Goal: Check status: Check status

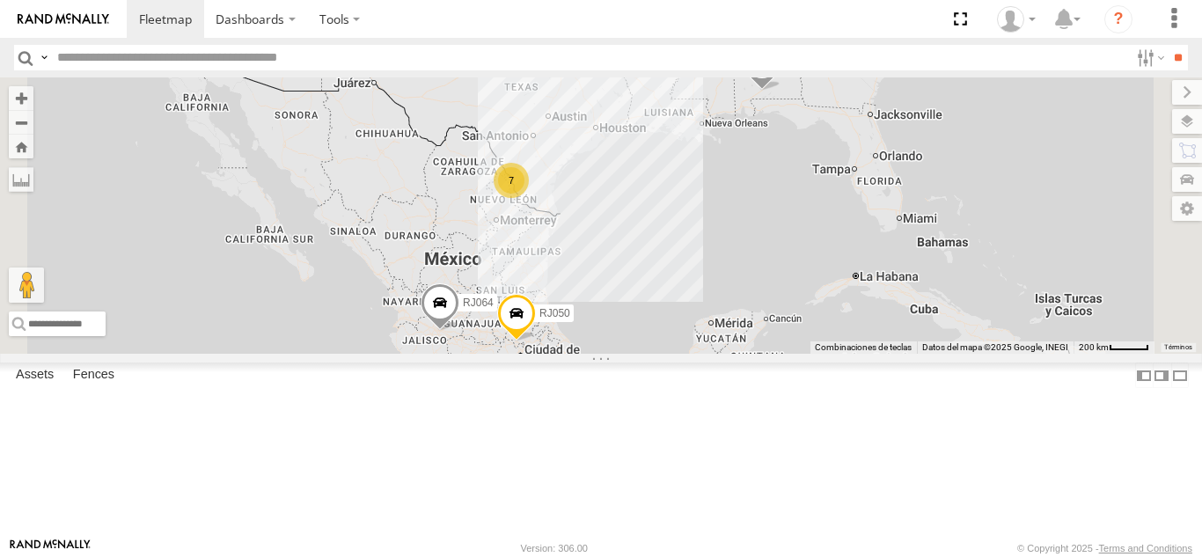
click at [0, 0] on div "RJ050" at bounding box center [0, 0] width 0 height 0
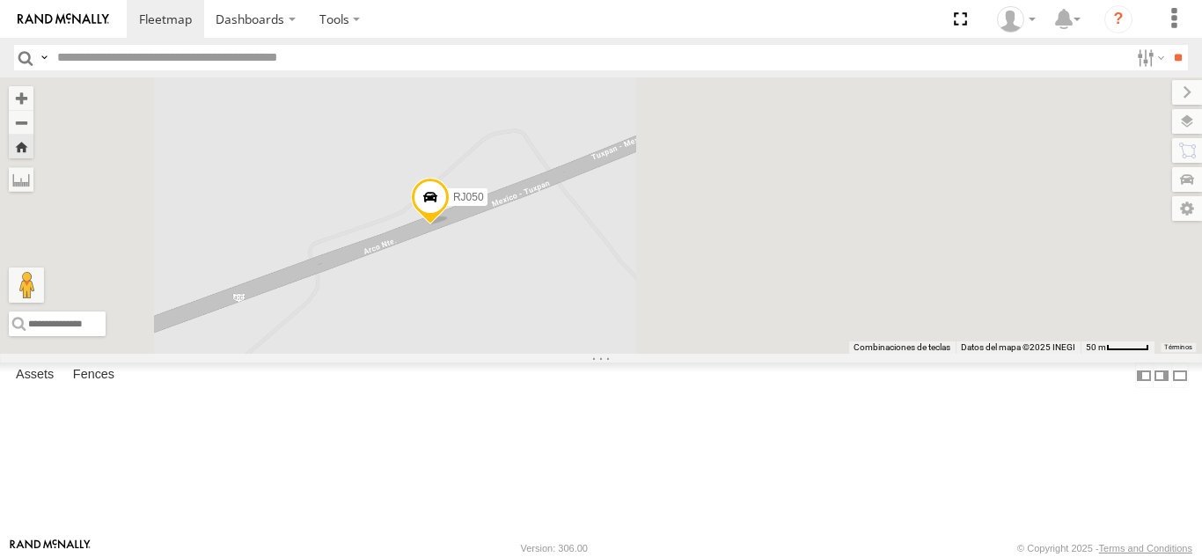
drag, startPoint x: 795, startPoint y: 355, endPoint x: 713, endPoint y: 353, distance: 82.7
click at [713, 353] on div "RJ050" at bounding box center [601, 215] width 1202 height 276
click at [460, 224] on span at bounding box center [440, 201] width 39 height 48
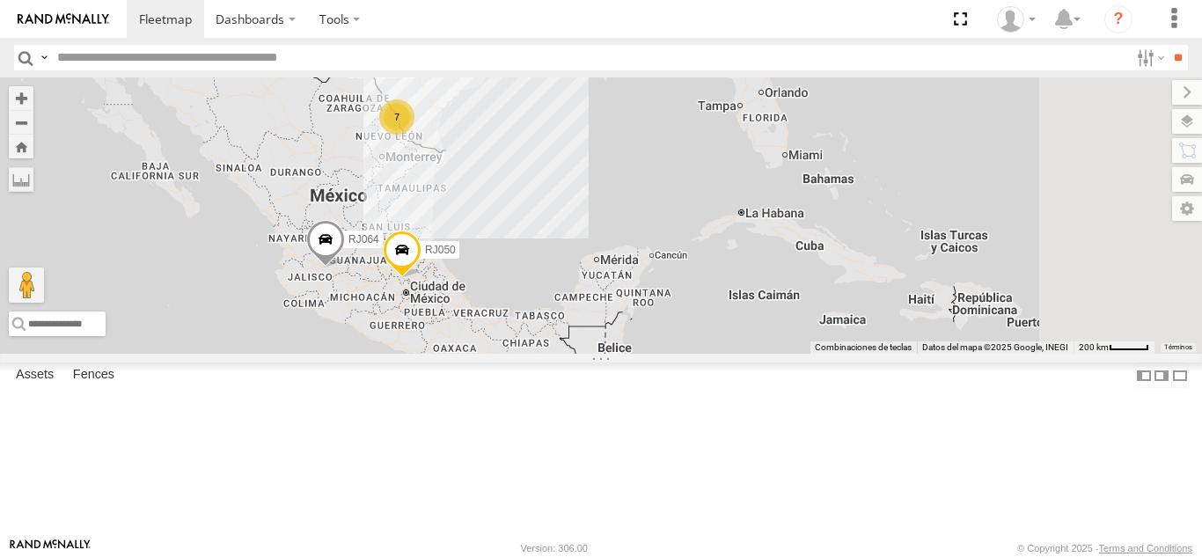
drag, startPoint x: 855, startPoint y: 376, endPoint x: 726, endPoint y: 307, distance: 146.4
click at [722, 308] on div "RJ081 7 RJ050 RJ064" at bounding box center [601, 215] width 1202 height 276
click at [0, 0] on div "RJ050" at bounding box center [0, 0] width 0 height 0
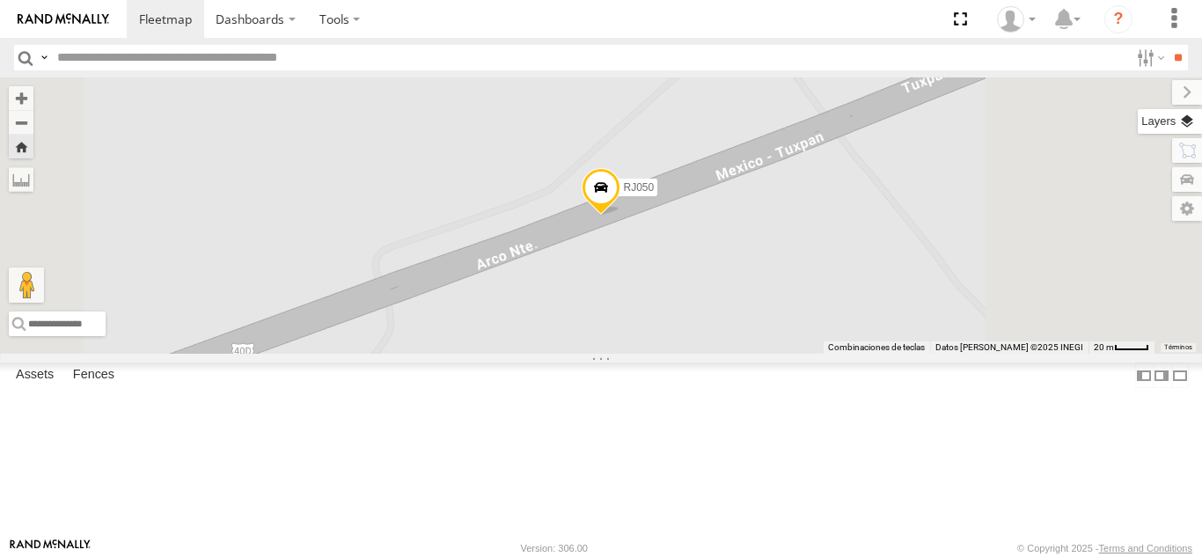
click at [1197, 122] on label at bounding box center [1170, 121] width 64 height 25
click at [0, 0] on div "Basemaps" at bounding box center [0, 0] width 0 height 0
click at [0, 0] on span "Basemaps" at bounding box center [0, 0] width 0 height 0
click at [0, 0] on span "Satellite + Roadmap" at bounding box center [0, 0] width 0 height 0
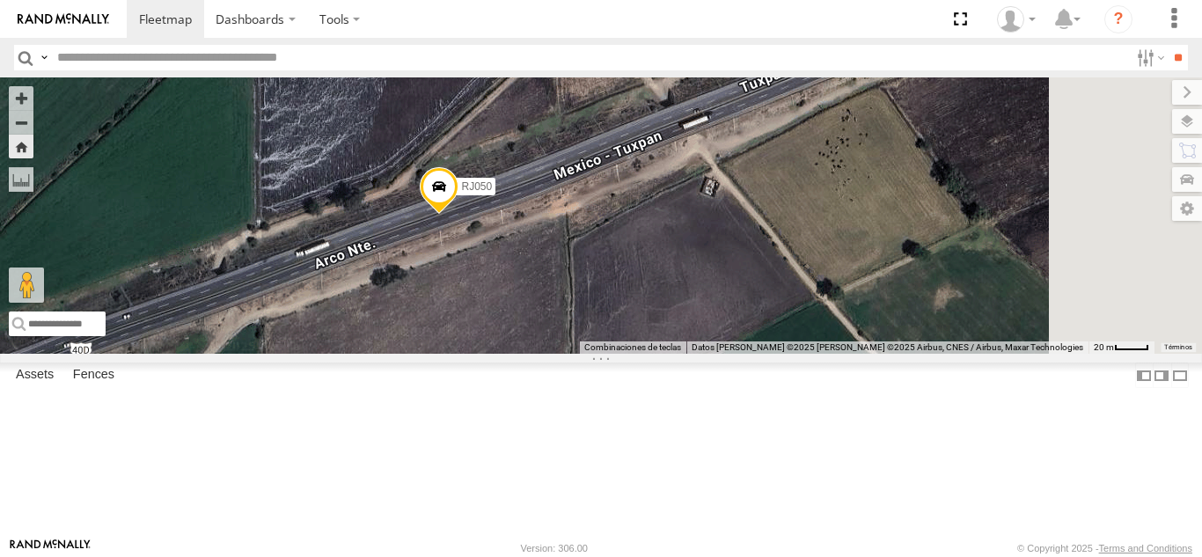
drag, startPoint x: 823, startPoint y: 377, endPoint x: 655, endPoint y: 377, distance: 168.0
click at [655, 354] on div "RJ050" at bounding box center [601, 215] width 1202 height 276
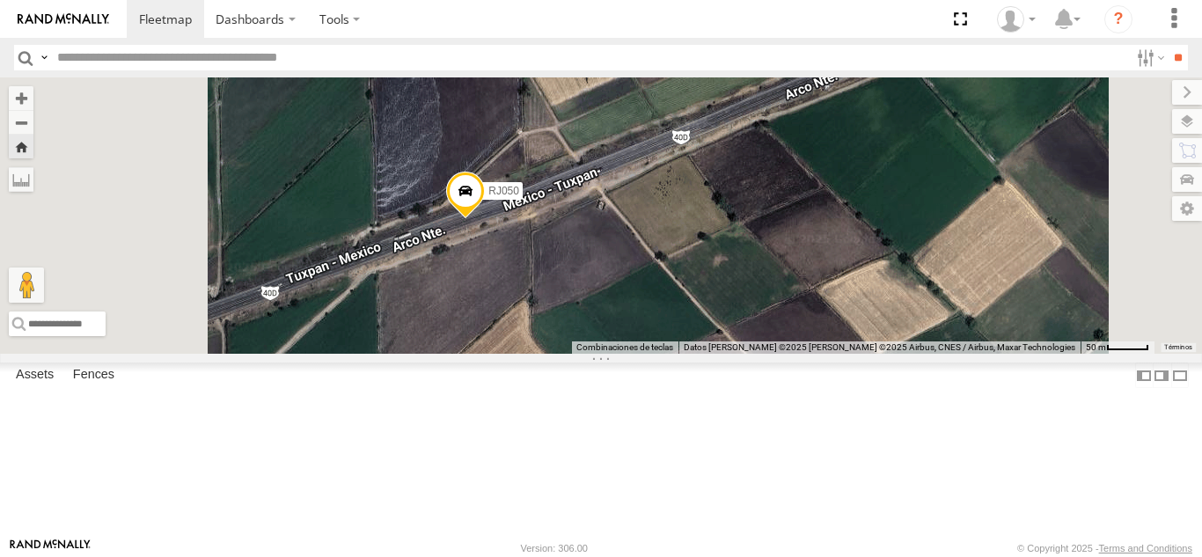
click at [485, 219] on span at bounding box center [465, 196] width 39 height 48
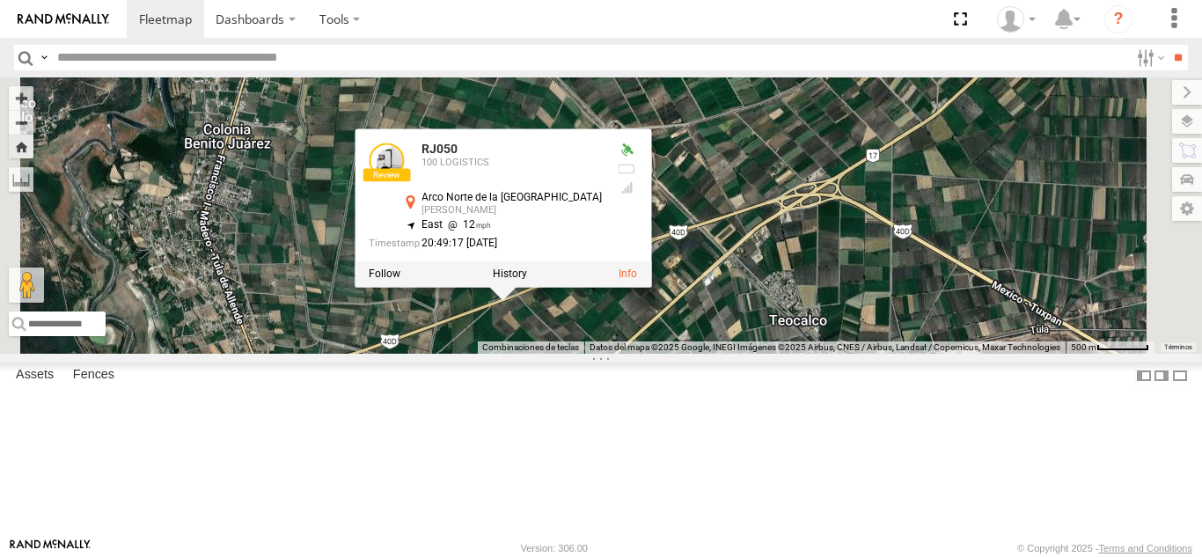
click at [719, 354] on div "RJ050 RJ050 100 LOGISTICS [GEOGRAPHIC_DATA] [PERSON_NAME] 20.08946 , -99.31326 …" at bounding box center [601, 215] width 1202 height 276
